Goal: Task Accomplishment & Management: Manage account settings

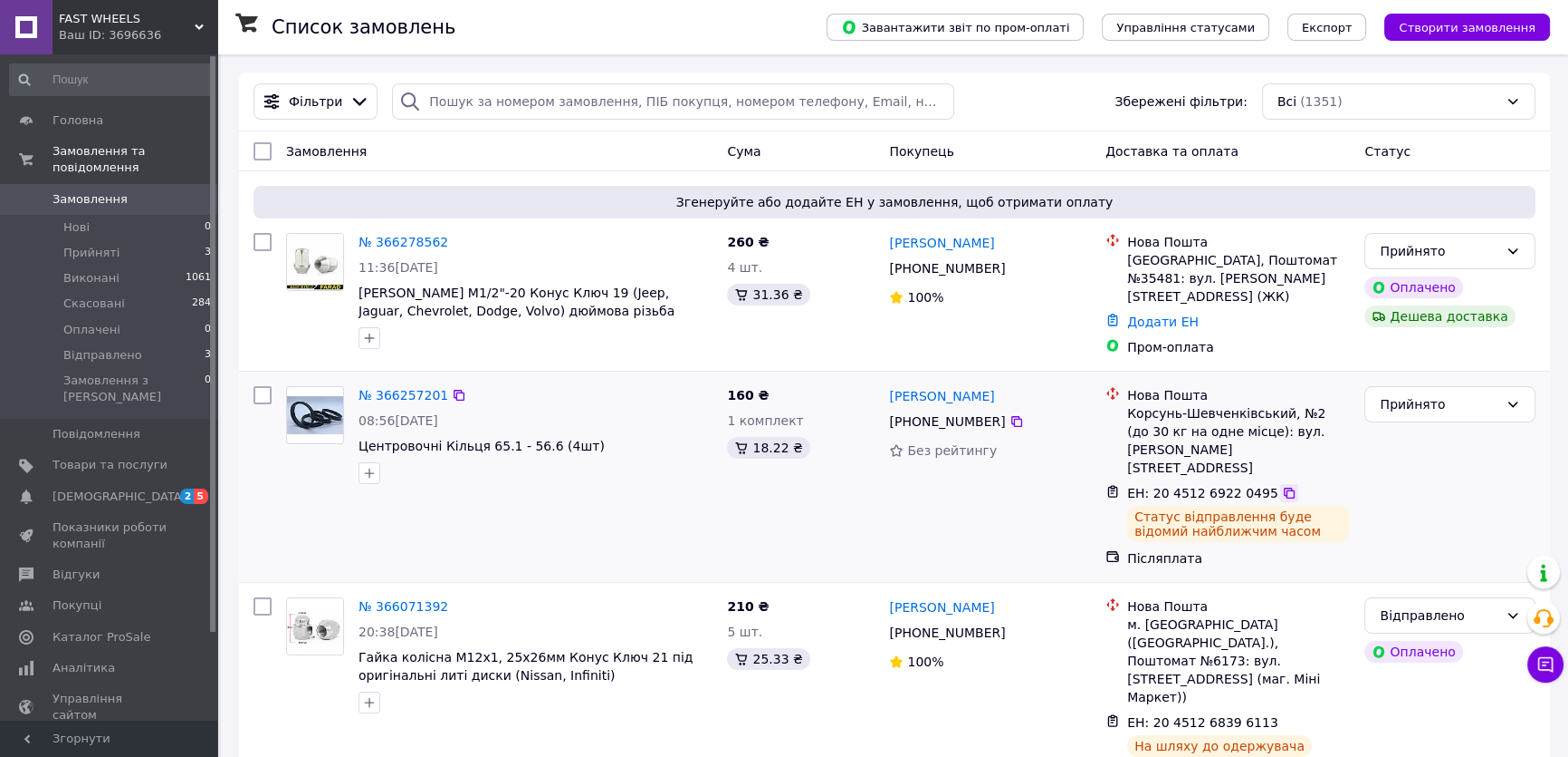
click at [1282, 486] on icon at bounding box center [1289, 493] width 15 height 15
click at [454, 390] on icon at bounding box center [459, 395] width 11 height 11
click at [452, 245] on icon at bounding box center [459, 241] width 15 height 15
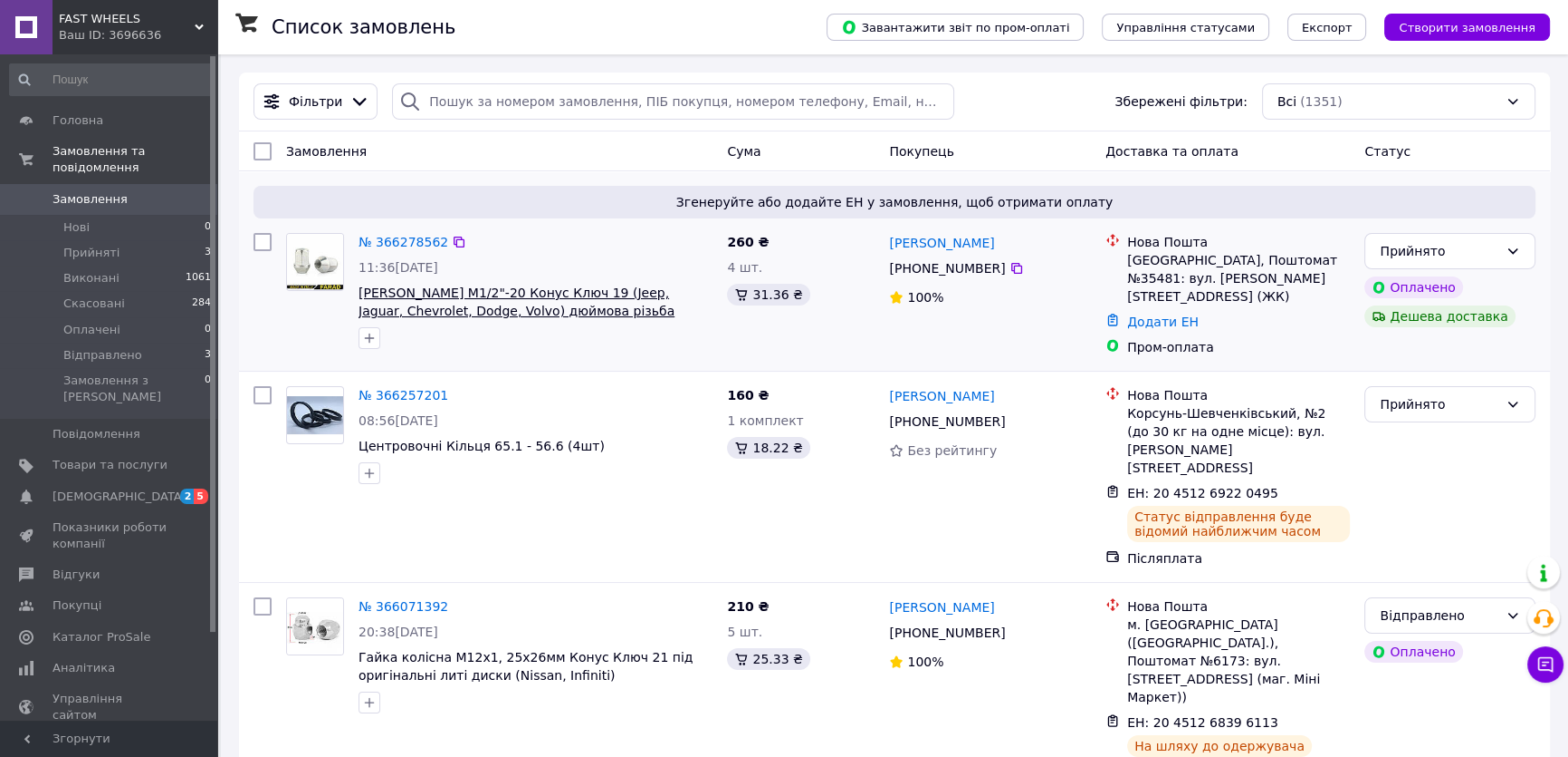
click at [406, 299] on span "[PERSON_NAME] M1/2"-20 Конус Ключ 19 (Jeep, Jaguar, Chevrolet, Dodge, Volvo) дю…" at bounding box center [516, 301] width 316 height 33
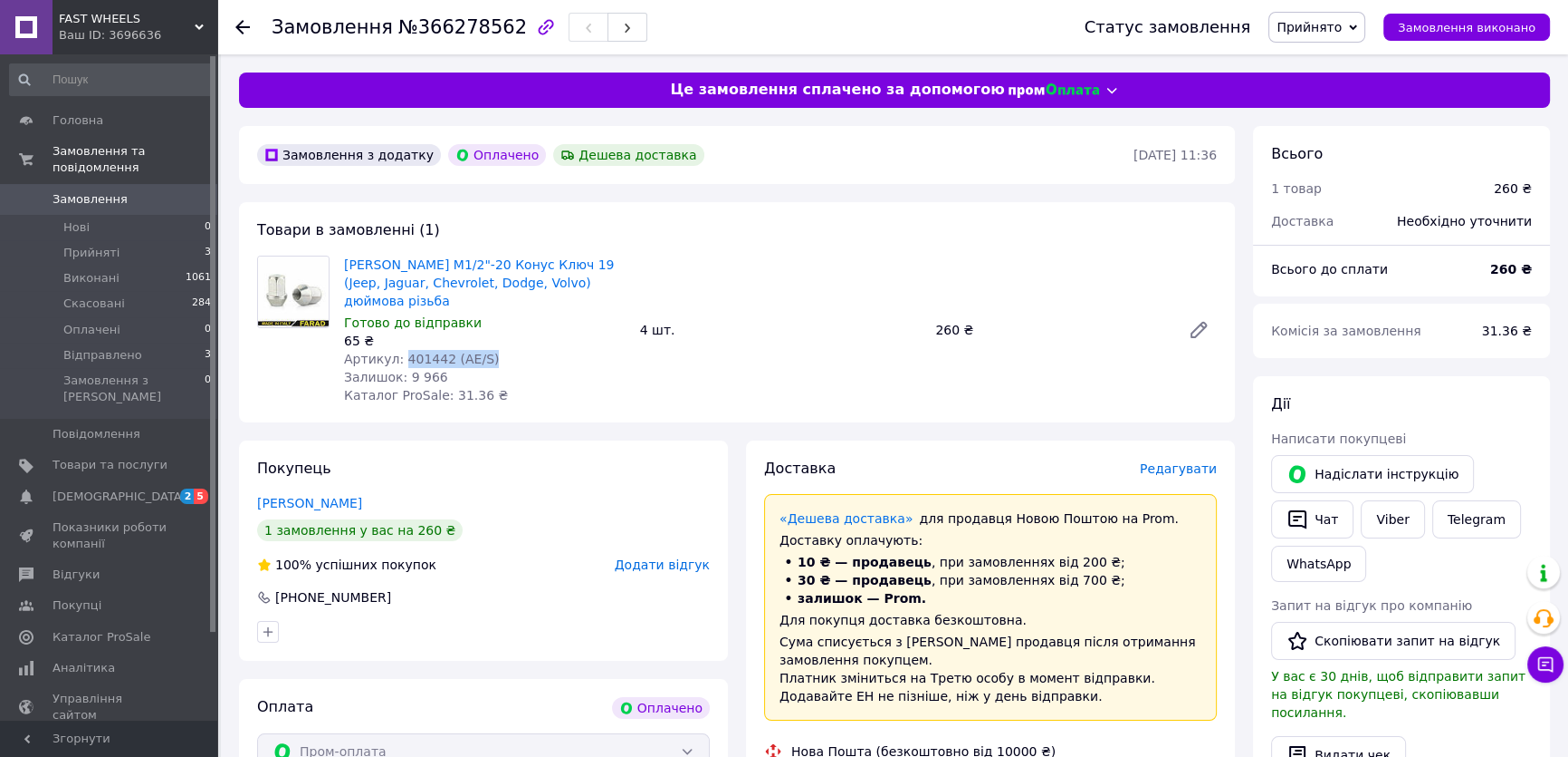
drag, startPoint x: 398, startPoint y: 343, endPoint x: 519, endPoint y: 341, distance: 121.0
click at [519, 350] on div "Артикул: 401442 (AE/S)" at bounding box center [484, 359] width 282 height 18
copy span "401442 (AE/S)"
click at [84, 191] on span "Замовлення" at bounding box center [90, 199] width 75 height 16
